Goal: Information Seeking & Learning: Compare options

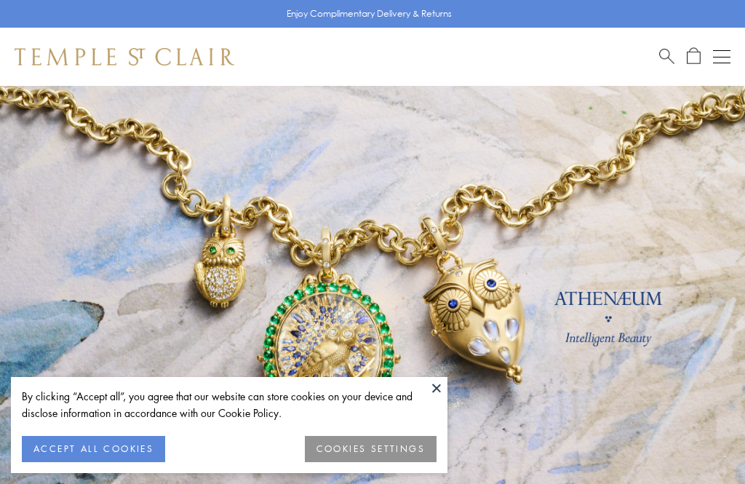
click at [435, 399] on button at bounding box center [437, 388] width 22 height 22
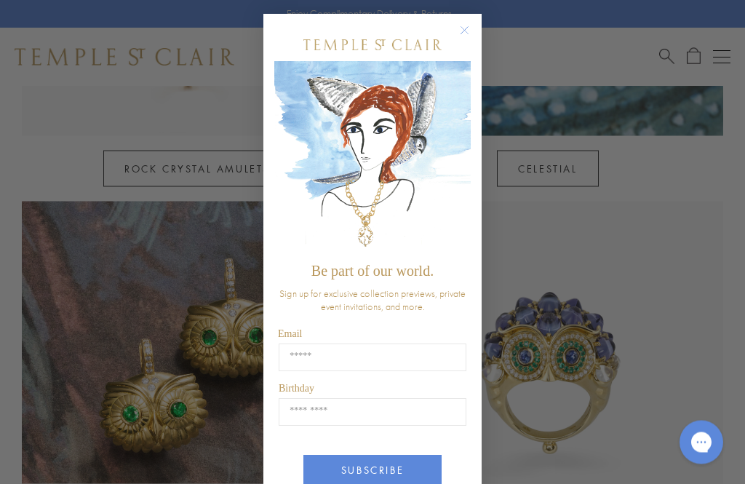
scroll to position [993, 0]
click at [471, 28] on circle "Close dialog" at bounding box center [464, 31] width 17 height 17
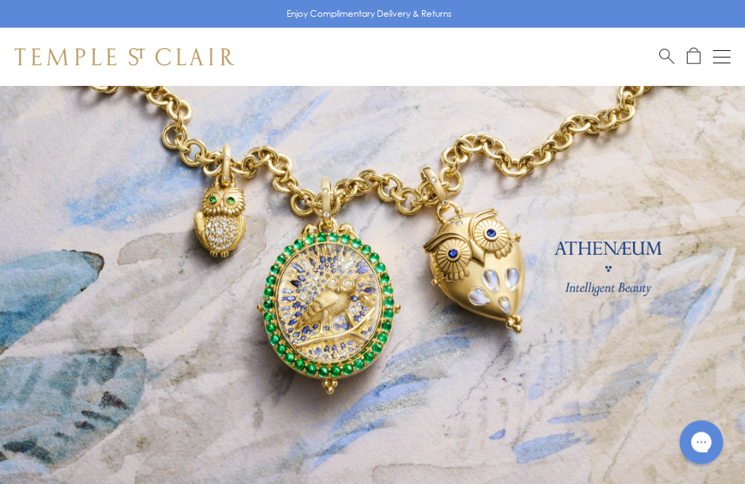
scroll to position [53, 0]
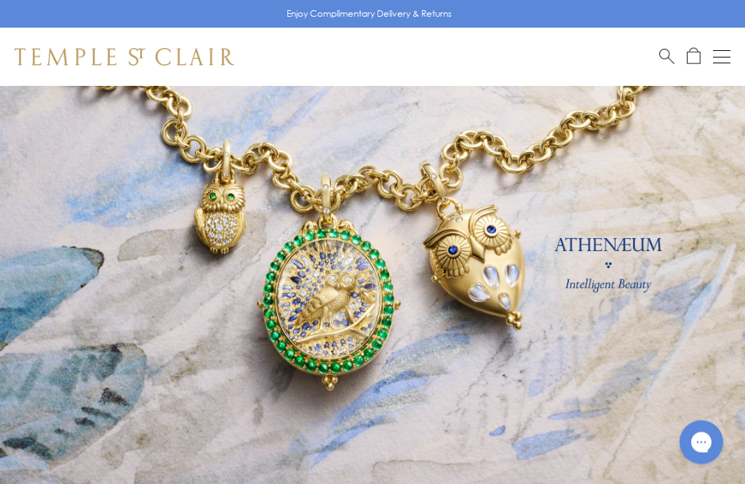
click at [725, 57] on button "Open navigation" at bounding box center [721, 56] width 17 height 17
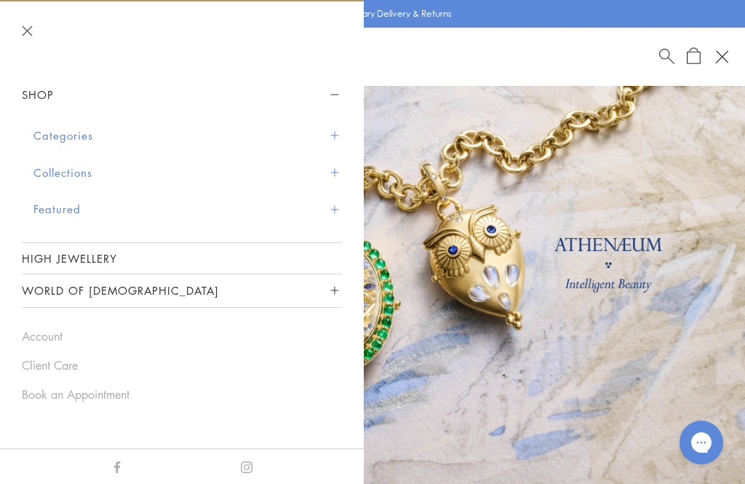
click at [46, 123] on button "Categories" at bounding box center [187, 135] width 308 height 37
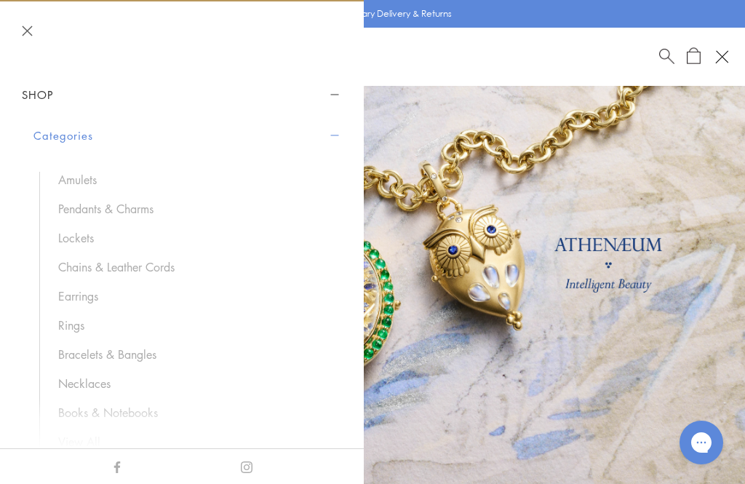
click at [72, 210] on link "Pendants & Charms" at bounding box center [192, 209] width 269 height 16
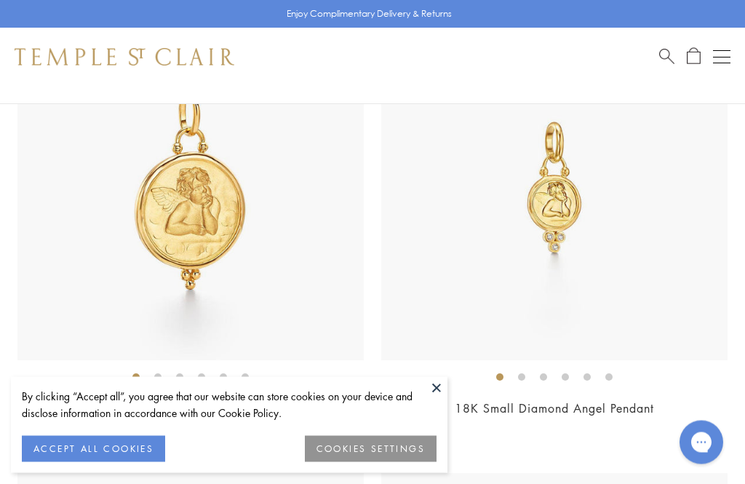
scroll to position [3467, 0]
click at [436, 399] on button at bounding box center [437, 388] width 22 height 22
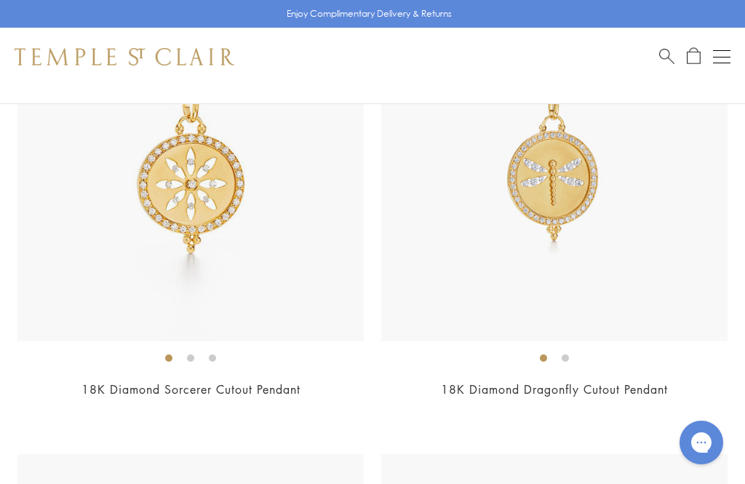
scroll to position [12207, 0]
click at [55, 380] on h2 "18K Diamond Sorcerer Cutout Pendant" at bounding box center [190, 388] width 346 height 17
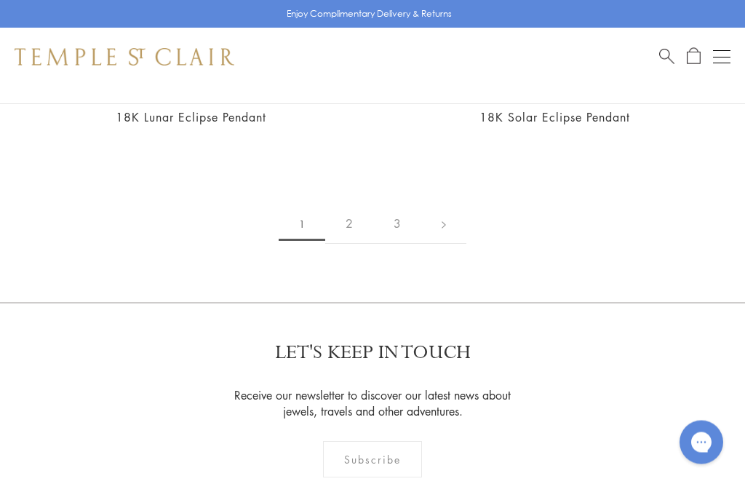
scroll to position [14771, 0]
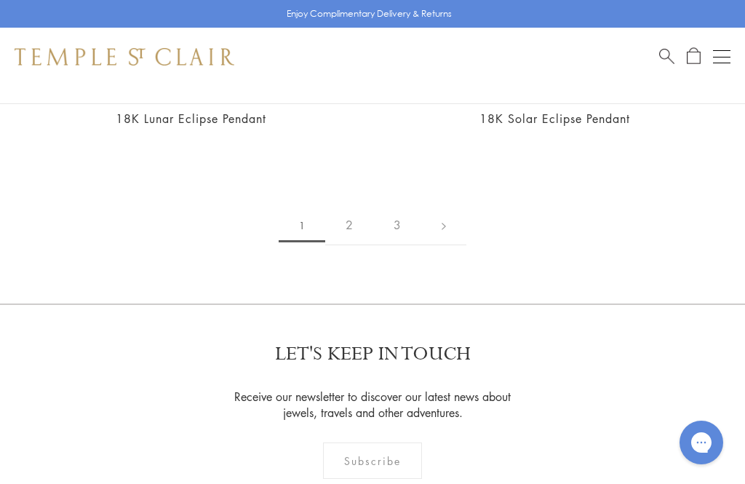
click at [355, 205] on link "2" at bounding box center [349, 225] width 48 height 40
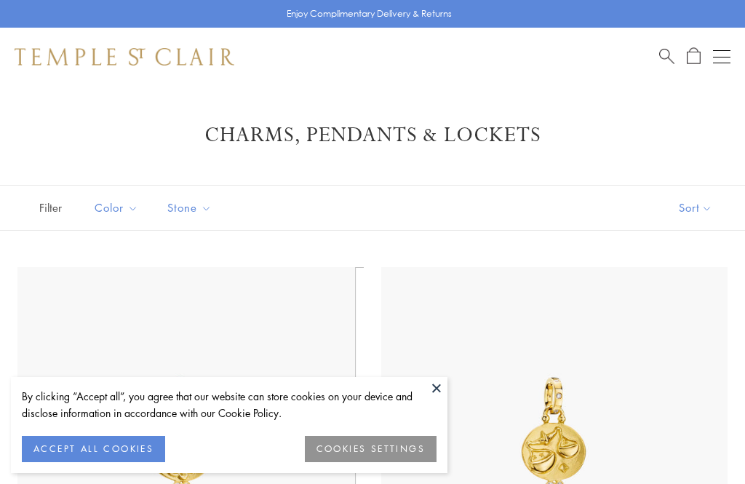
click at [440, 386] on button at bounding box center [437, 388] width 22 height 22
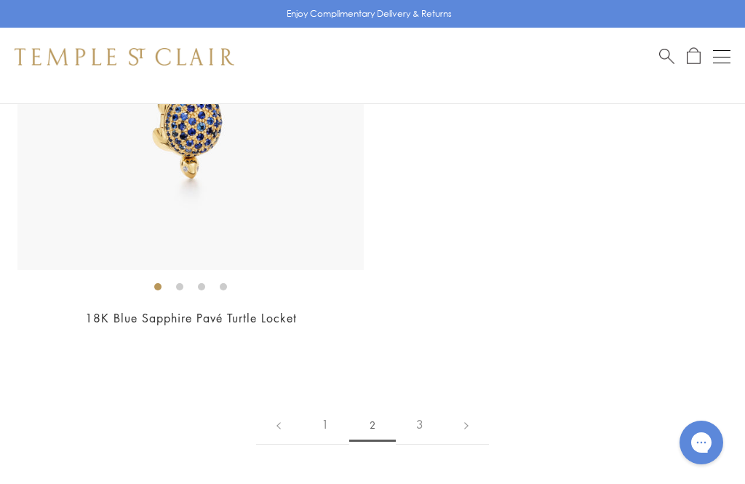
scroll to position [13194, 0]
click at [424, 405] on link "3" at bounding box center [420, 425] width 48 height 40
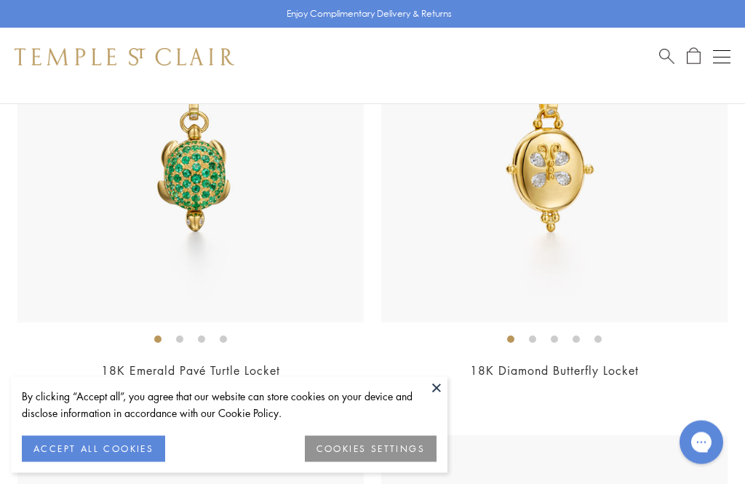
scroll to position [292, 0]
click at [582, 362] on link "18K Diamond Butterfly Locket" at bounding box center [554, 369] width 169 height 16
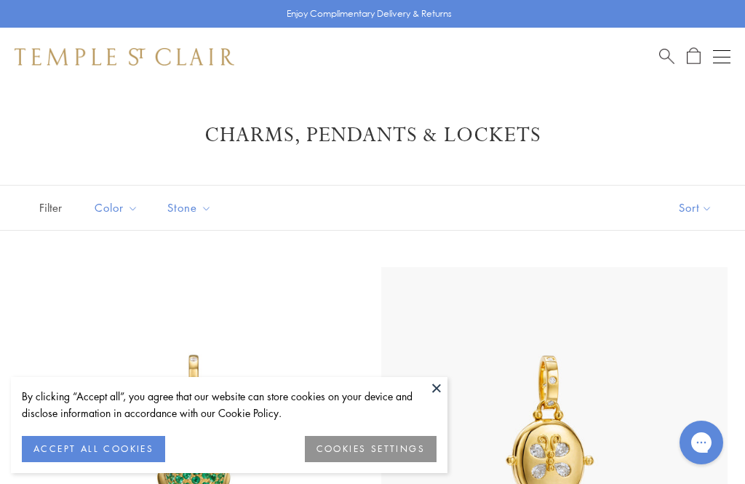
click at [438, 389] on button at bounding box center [437, 388] width 22 height 22
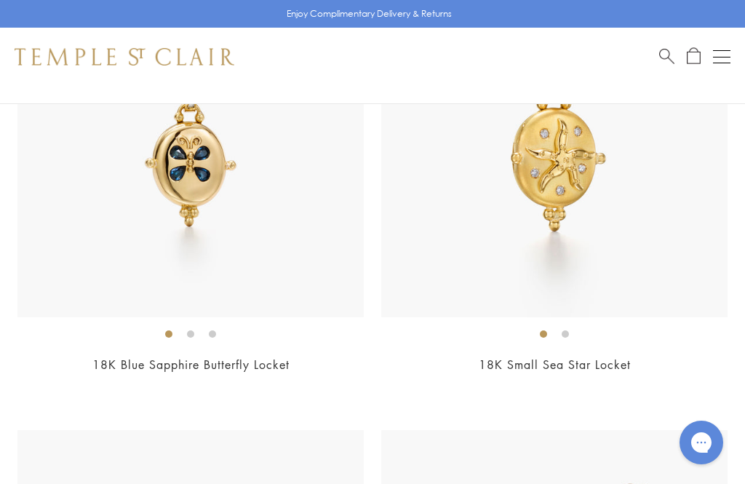
scroll to position [754, 0]
click at [150, 354] on div "18K Blue Sapphire Butterfly Locket $5,700" at bounding box center [190, 183] width 346 height 423
click at [182, 333] on ol at bounding box center [190, 335] width 346 height 18
click at [187, 333] on li at bounding box center [190, 335] width 7 height 7
click at [215, 338] on li at bounding box center [212, 335] width 7 height 7
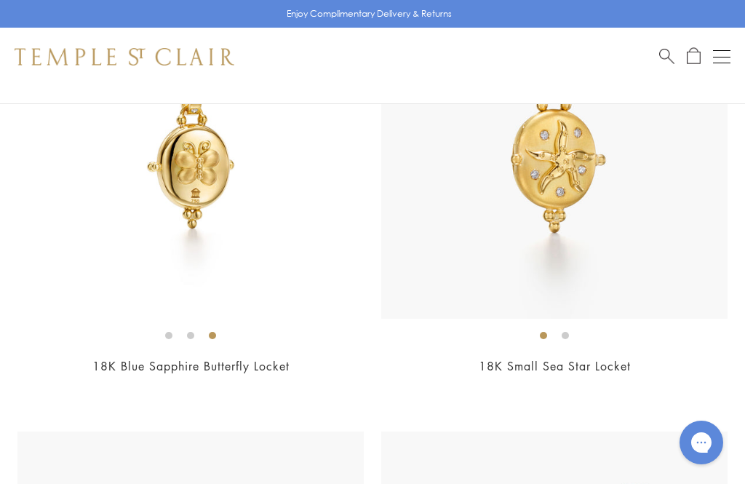
click at [168, 359] on link "18K Blue Sapphire Butterfly Locket" at bounding box center [190, 366] width 197 height 16
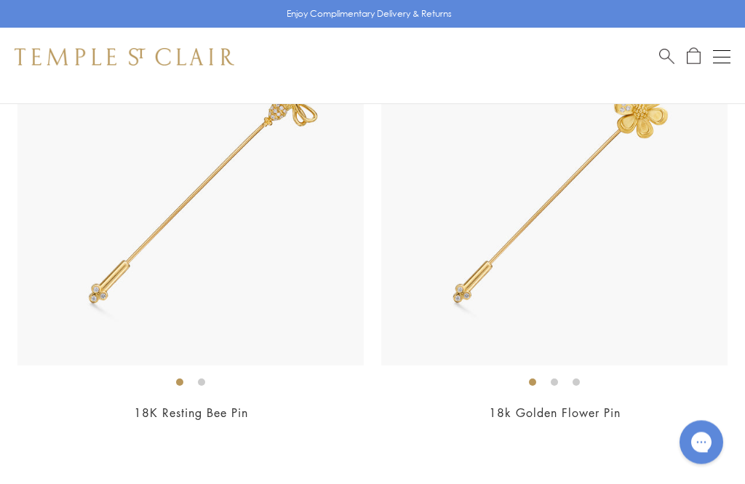
scroll to position [1624, 0]
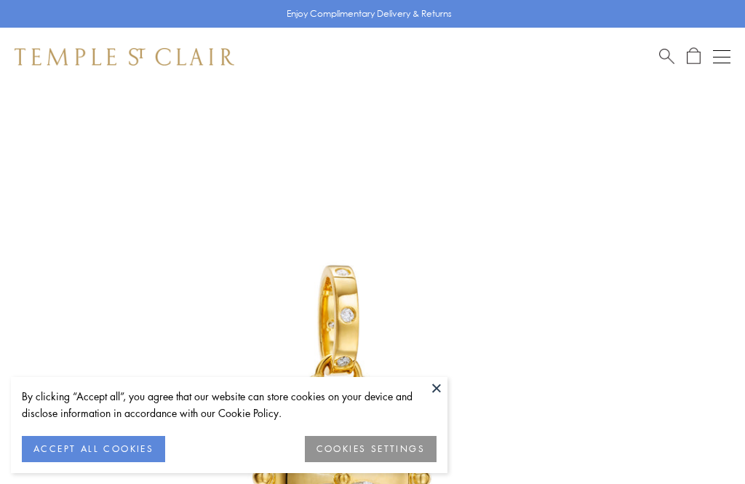
click at [445, 391] on button at bounding box center [437, 388] width 22 height 22
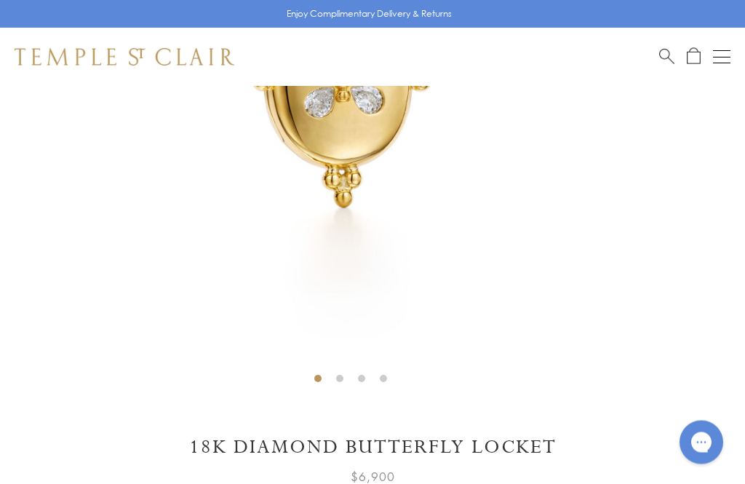
scroll to position [396, 0]
click at [340, 368] on img at bounding box center [350, 39] width 701 height 701
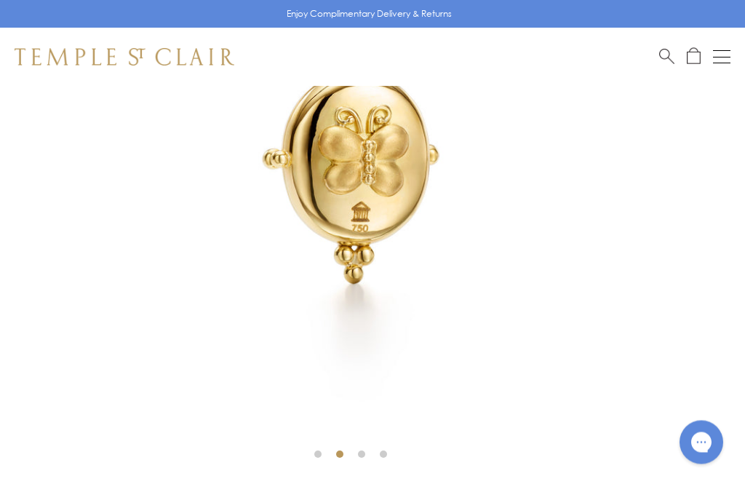
scroll to position [321, 0]
click at [319, 461] on img at bounding box center [350, 115] width 701 height 701
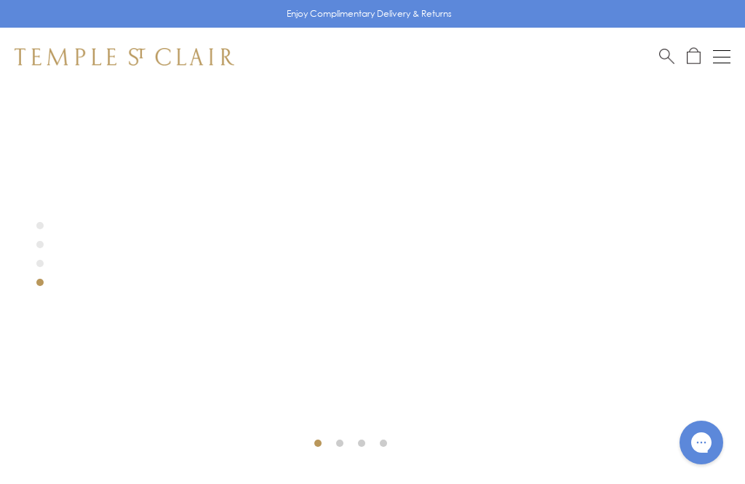
scroll to position [322, 0]
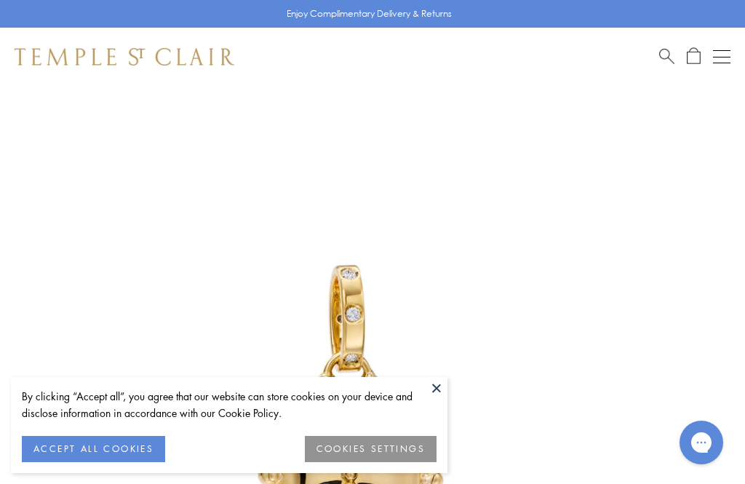
click at [80, 444] on button "ACCEPT ALL COOKIES" at bounding box center [93, 449] width 143 height 26
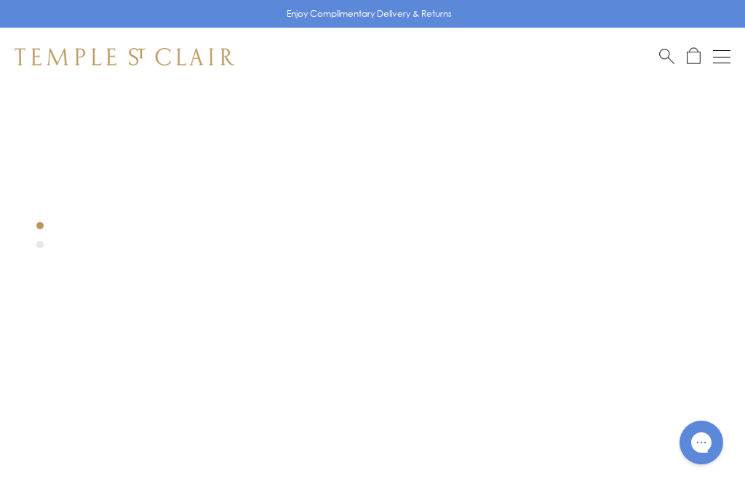
scroll to position [214, 0]
click at [38, 239] on div at bounding box center [350, 222] width 701 height 701
click at [38, 218] on div at bounding box center [350, 222] width 701 height 701
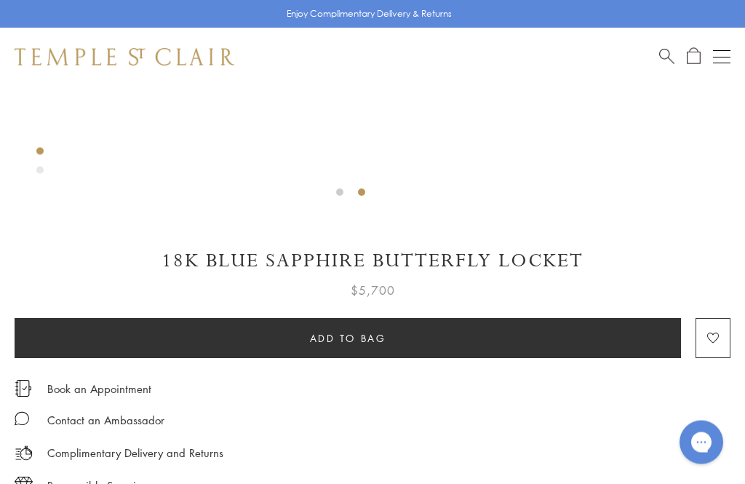
scroll to position [583, 0]
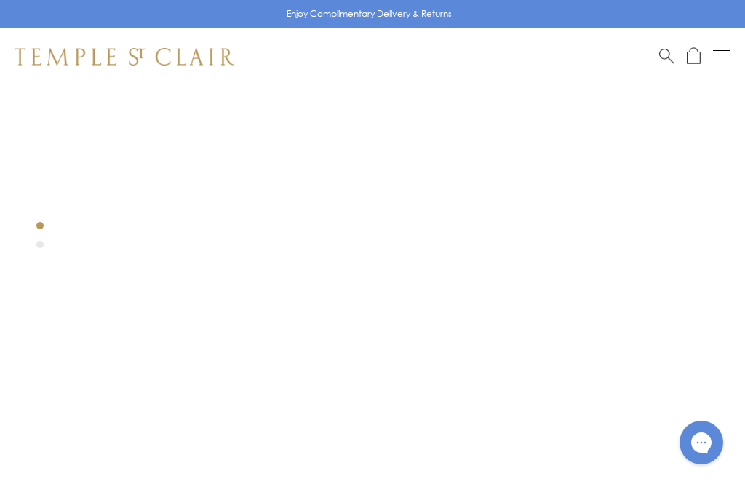
scroll to position [57, 0]
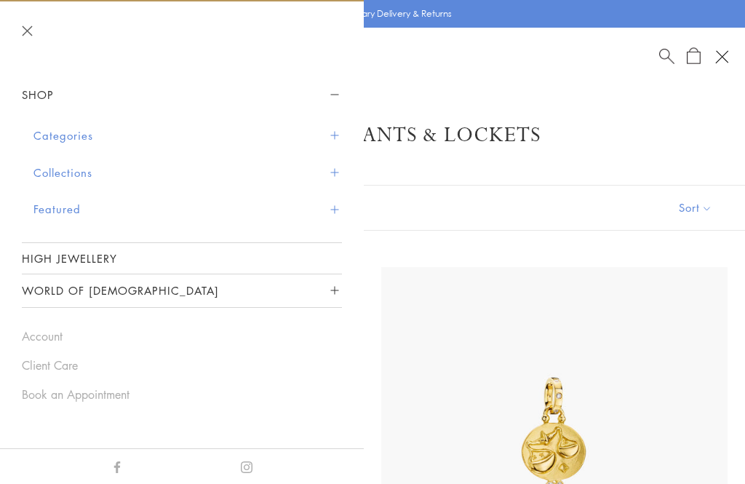
click at [62, 132] on button "Categories" at bounding box center [187, 135] width 308 height 37
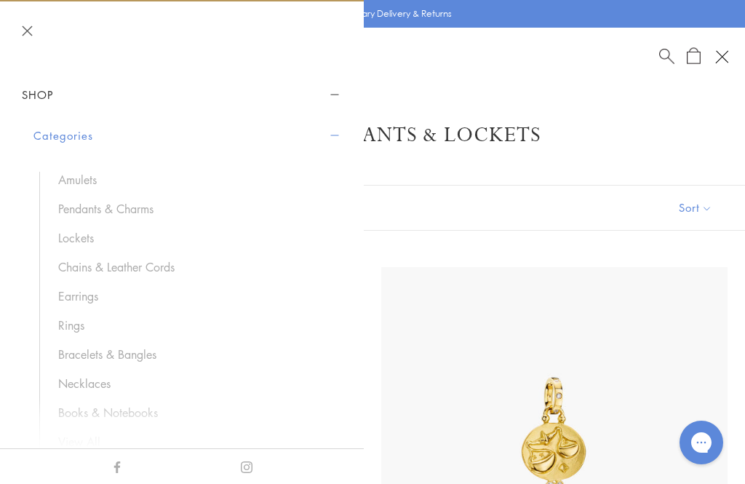
scroll to position [13241, 0]
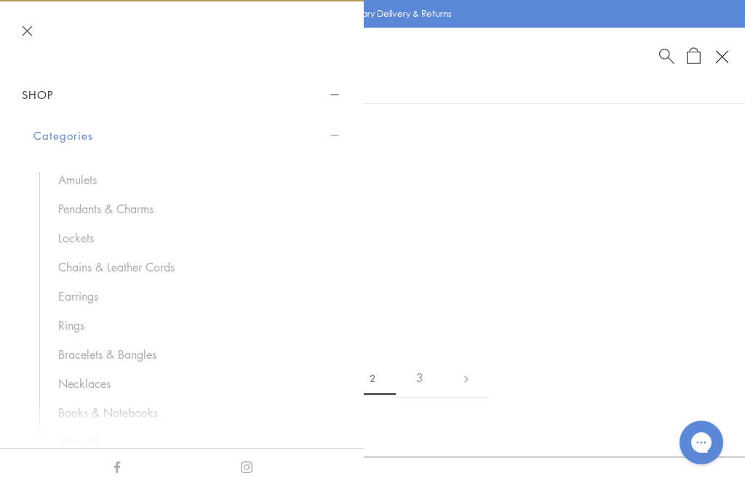
click at [94, 268] on link "Chains & Leather Cords" at bounding box center [192, 267] width 269 height 16
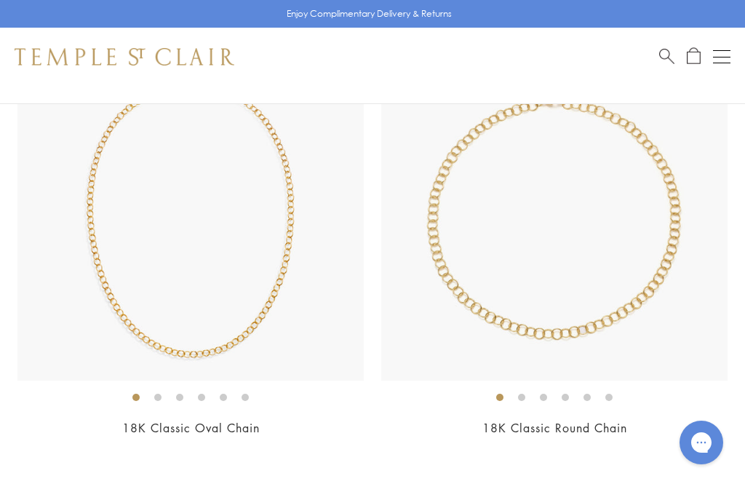
scroll to position [1609, 0]
click at [615, 410] on div "18K Classic Round Chain From $6,500" at bounding box center [554, 246] width 346 height 423
click at [583, 426] on link "18K Classic Round Chain" at bounding box center [554, 428] width 145 height 16
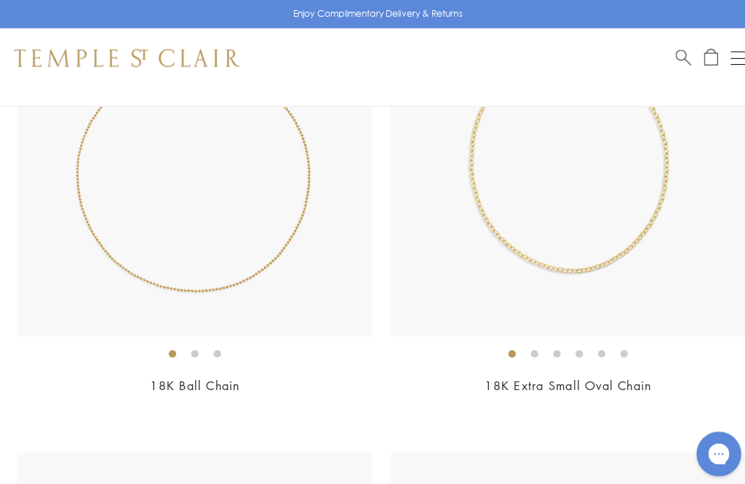
scroll to position [3040, 0]
click at [605, 334] on ol at bounding box center [554, 343] width 346 height 18
click at [589, 374] on link "18K Extra Small Oval Chain" at bounding box center [555, 375] width 162 height 16
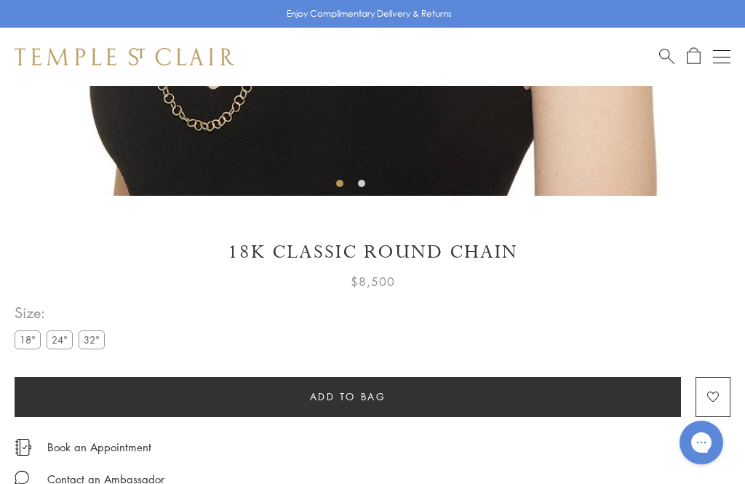
scroll to position [594, 0]
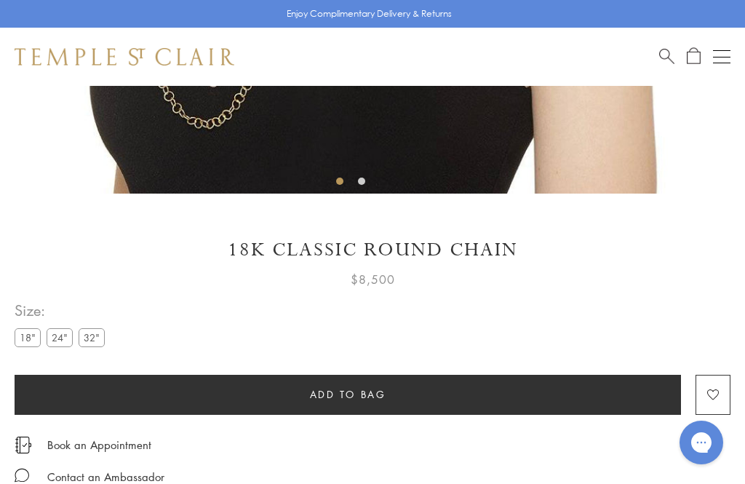
click at [94, 338] on label "32"" at bounding box center [92, 337] width 26 height 18
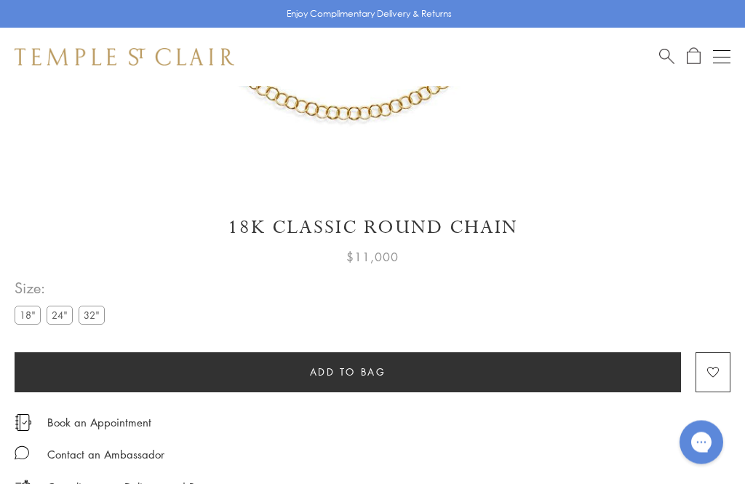
scroll to position [620, 0]
click at [63, 312] on label "24"" at bounding box center [60, 315] width 26 height 18
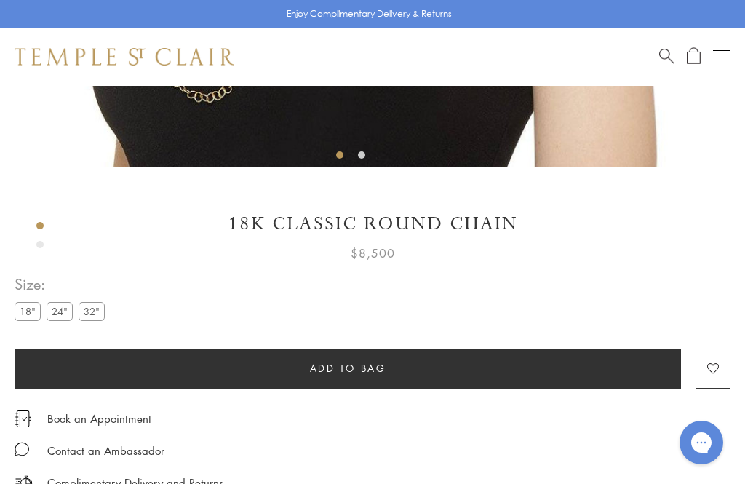
scroll to position [86, 0]
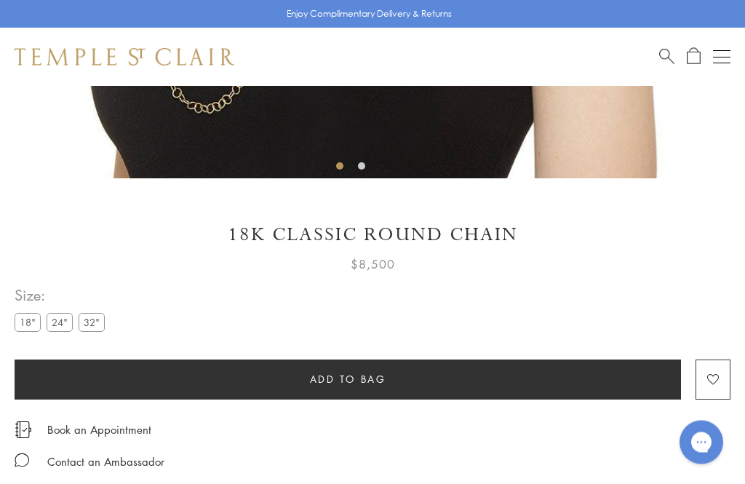
click at [27, 318] on label "18"" at bounding box center [28, 323] width 26 height 18
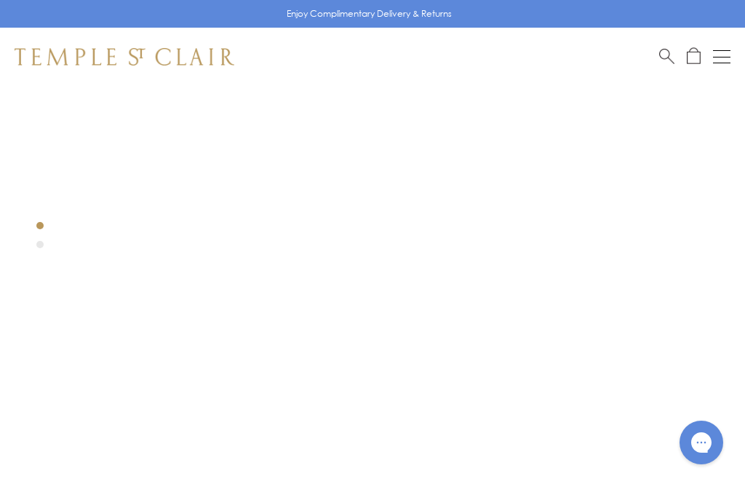
scroll to position [7, 0]
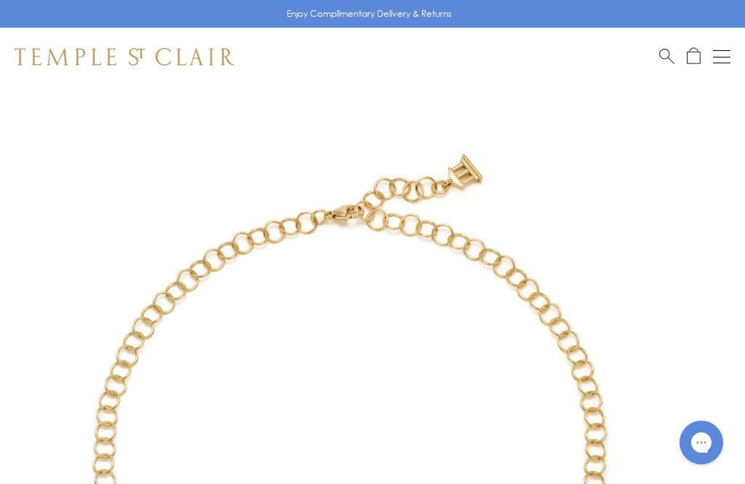
scroll to position [655, 0]
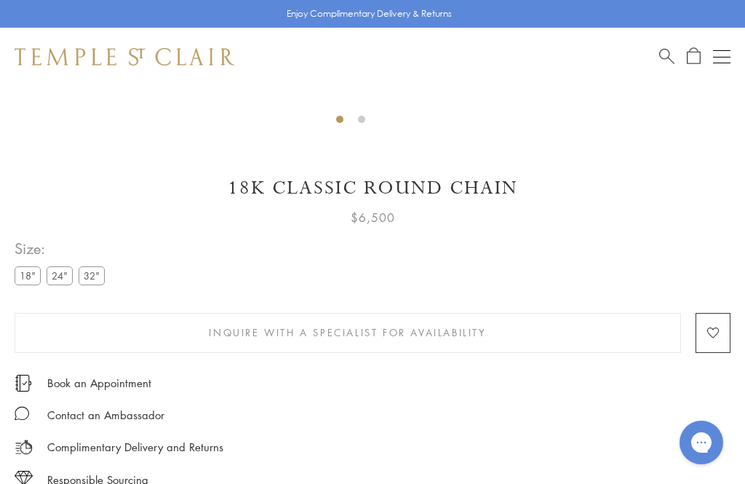
click at [58, 268] on label "24"" at bounding box center [60, 275] width 26 height 18
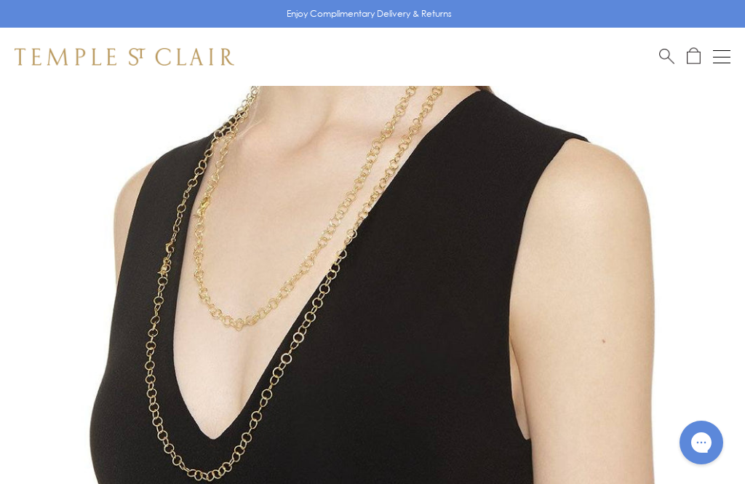
scroll to position [240, 0]
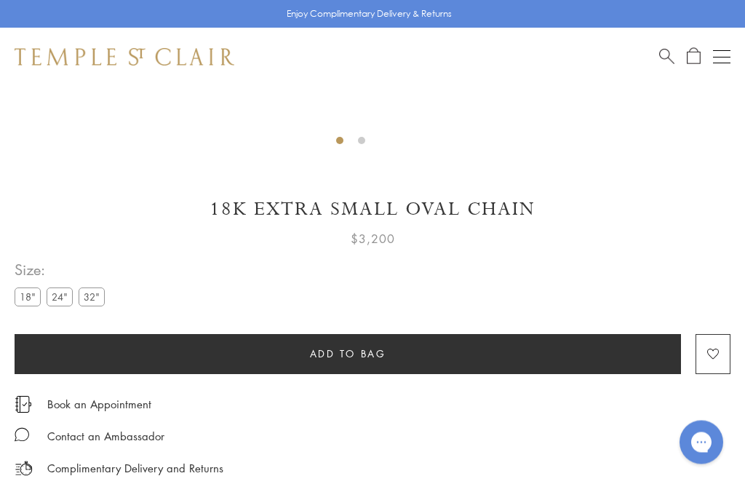
scroll to position [635, 0]
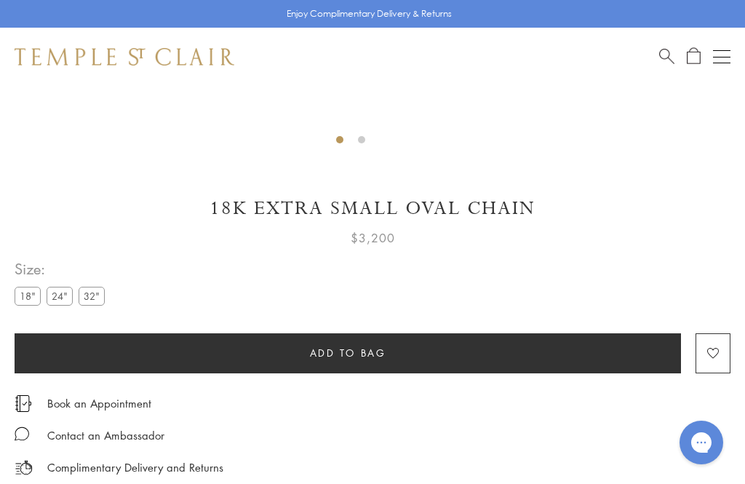
click at [61, 295] on label "24"" at bounding box center [60, 296] width 26 height 18
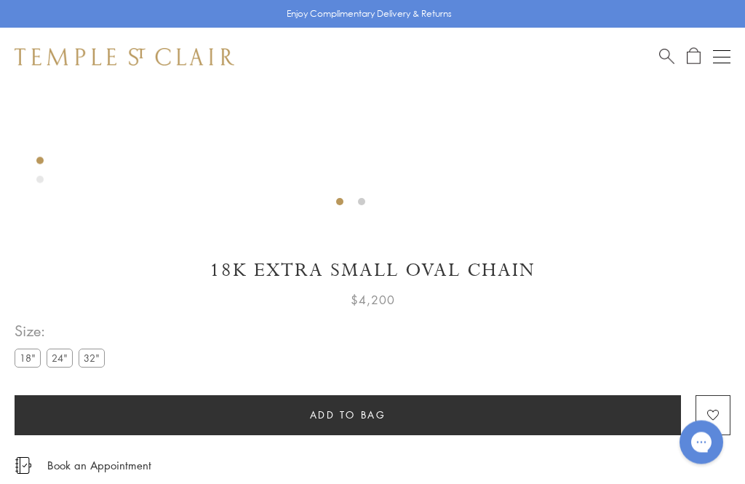
scroll to position [573, 0]
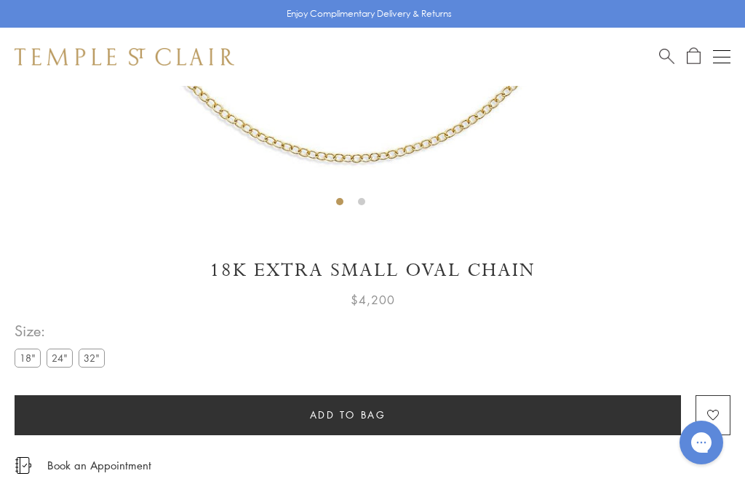
click at [89, 354] on label "32"" at bounding box center [92, 357] width 26 height 18
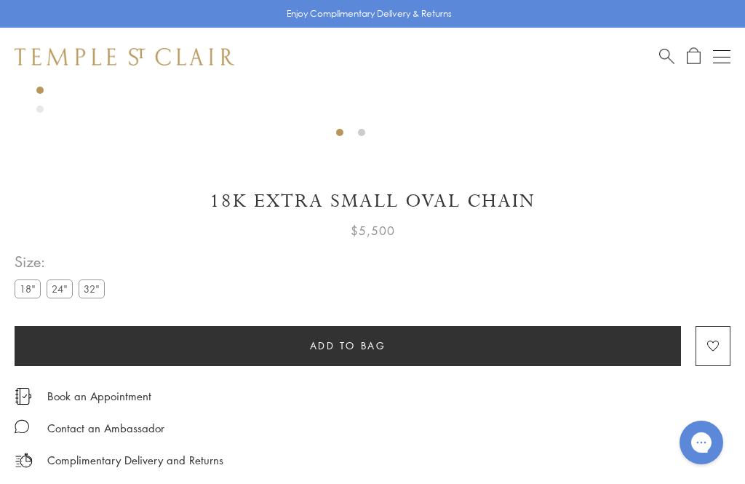
scroll to position [644, 0]
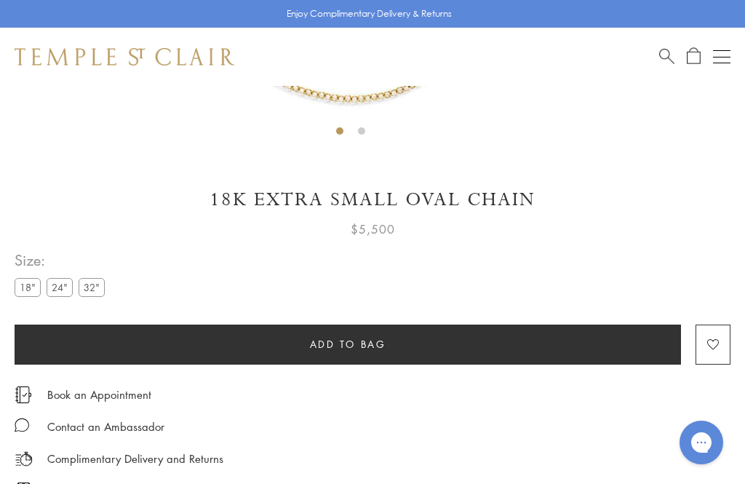
click at [60, 290] on label "24"" at bounding box center [60, 287] width 26 height 18
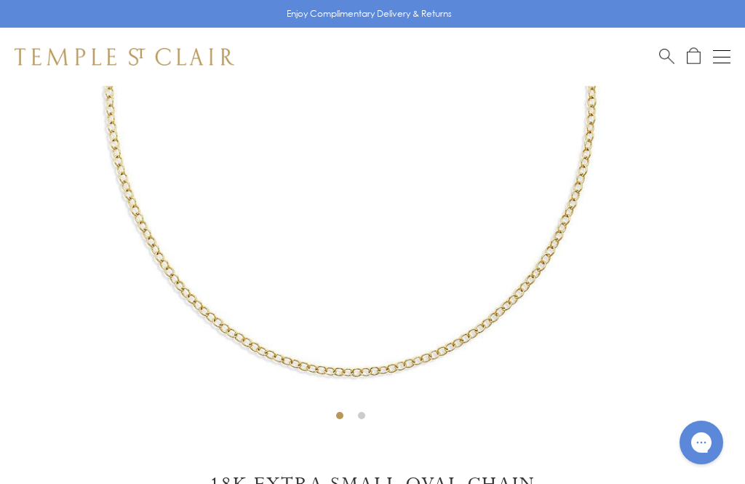
scroll to position [87, 0]
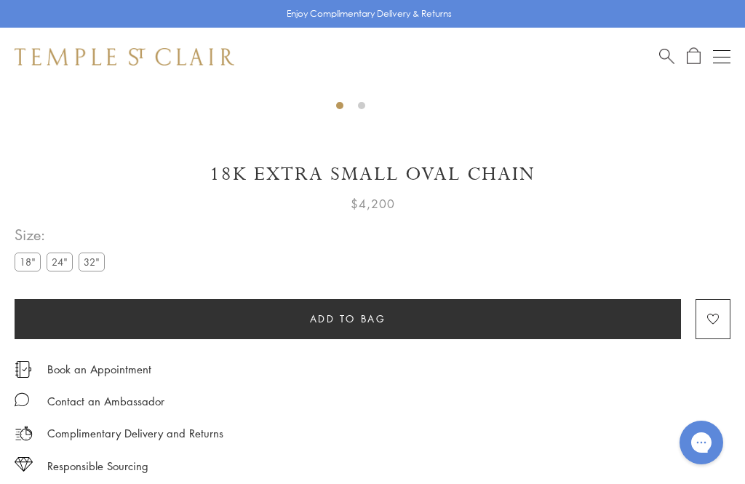
scroll to position [620, 0]
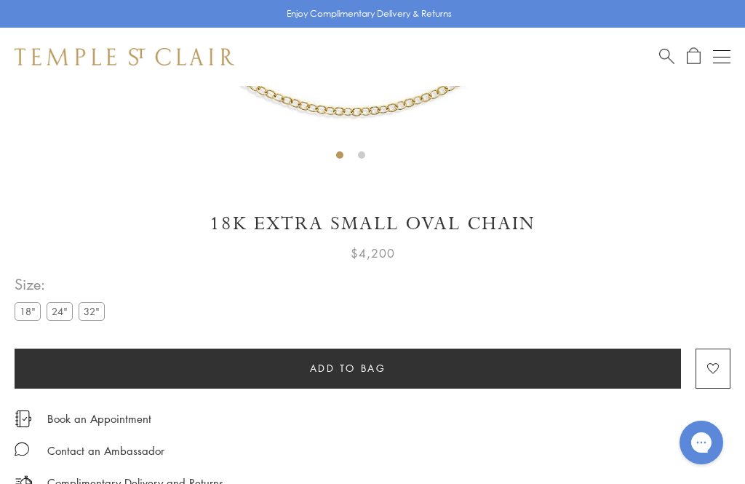
scroll to position [682, 0]
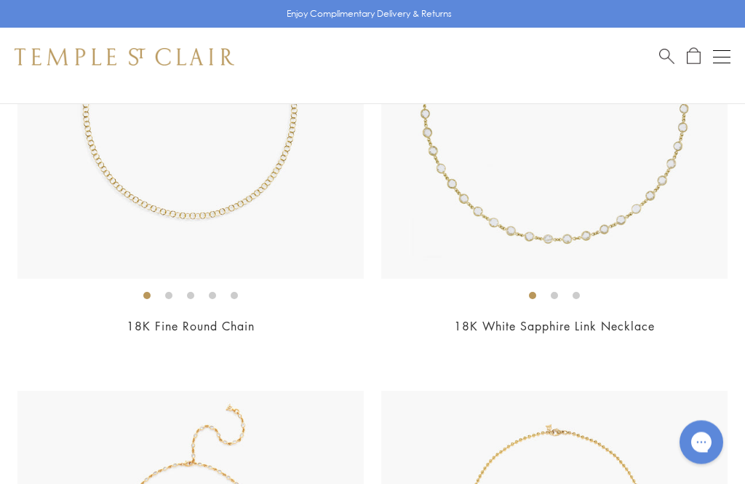
scroll to position [2171, 0]
click at [153, 318] on link "18K Fine Round Chain" at bounding box center [191, 326] width 128 height 16
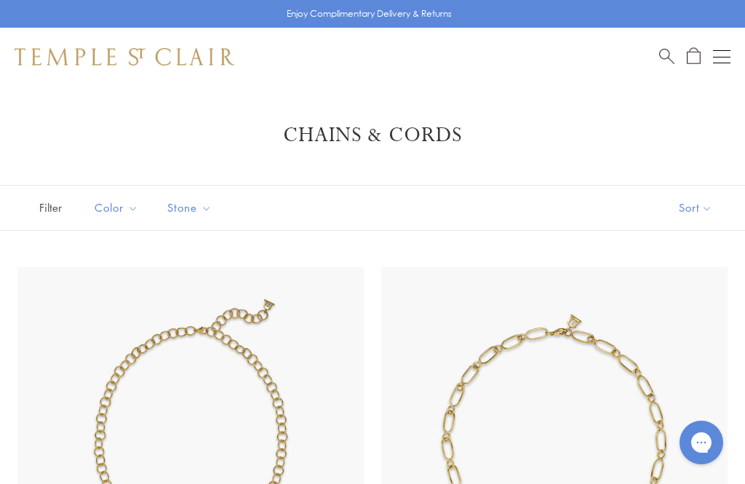
click at [722, 53] on button "Open navigation" at bounding box center [721, 56] width 17 height 17
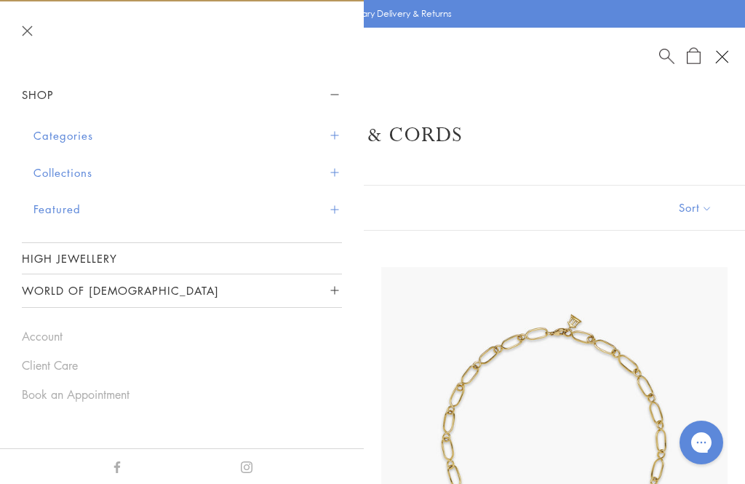
click at [49, 127] on button "Categories" at bounding box center [187, 135] width 308 height 37
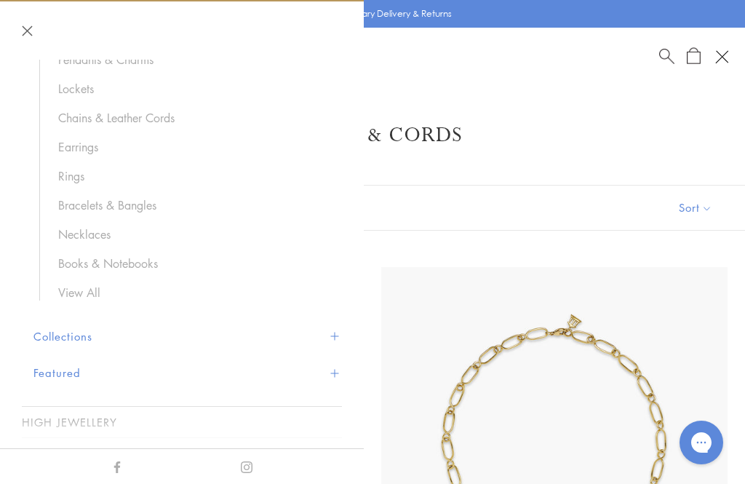
scroll to position [148, 0]
click at [75, 145] on link "Earrings" at bounding box center [192, 148] width 269 height 16
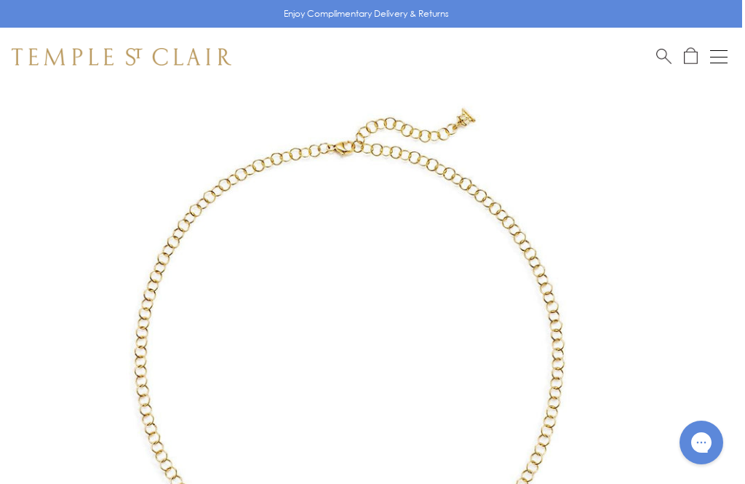
scroll to position [84, 3]
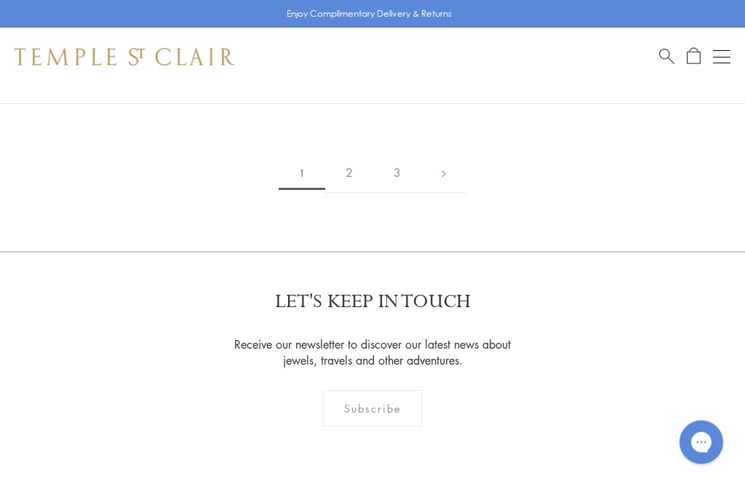
scroll to position [12087, 0]
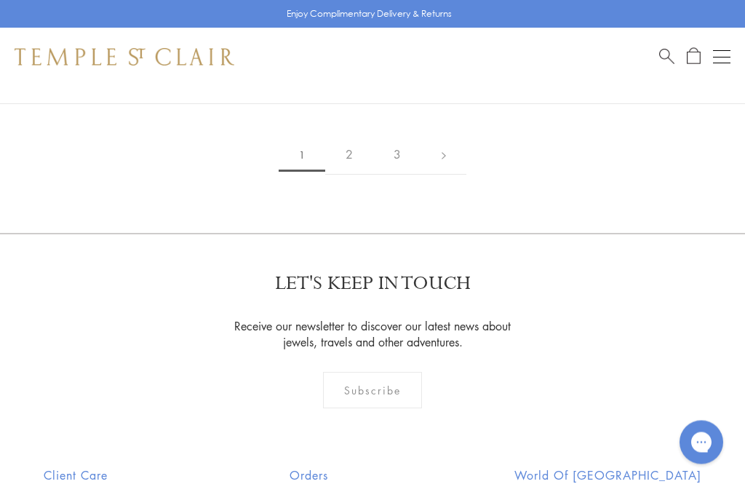
click at [354, 135] on link "2" at bounding box center [349, 155] width 48 height 40
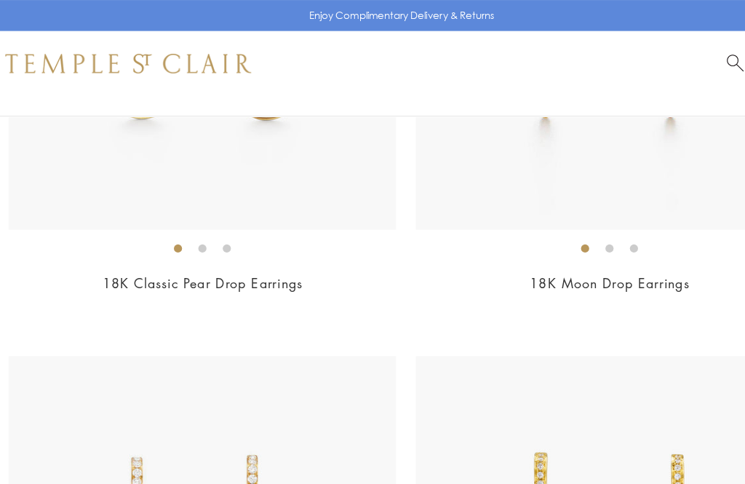
scroll to position [6834, 0]
